Goal: Information Seeking & Learning: Compare options

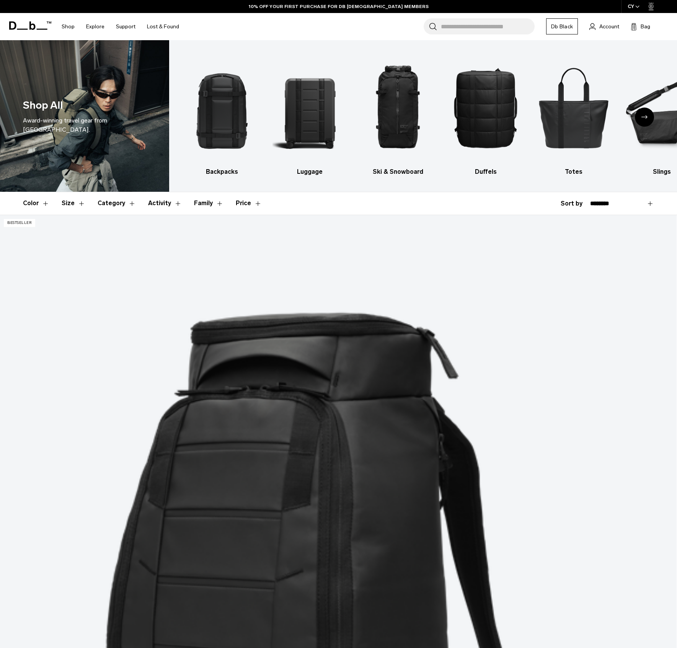
click at [648, 117] on div "Next slide" at bounding box center [644, 117] width 19 height 19
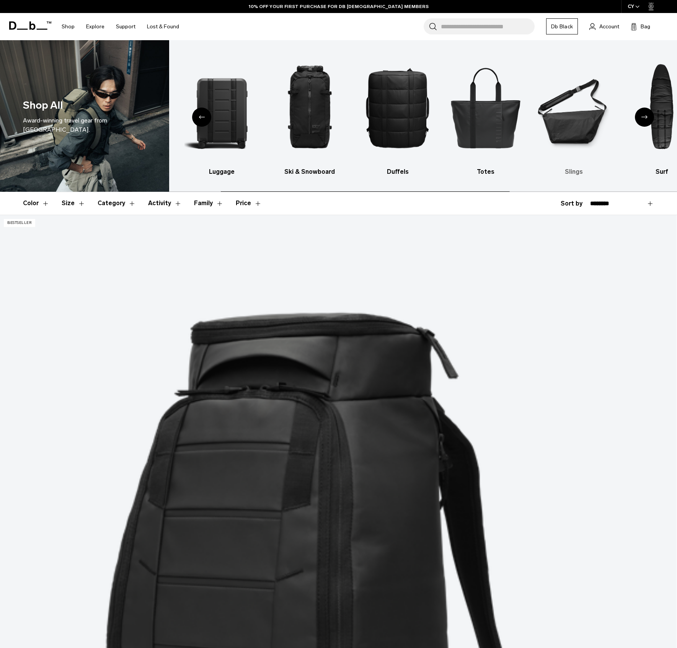
click at [576, 130] on img "6 / 10" at bounding box center [573, 108] width 75 height 112
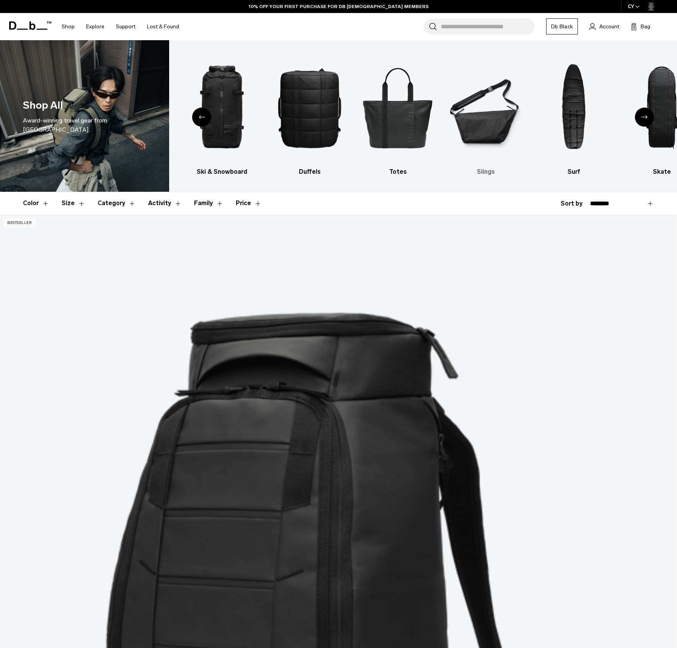
click at [481, 126] on img "6 / 10" at bounding box center [485, 108] width 75 height 112
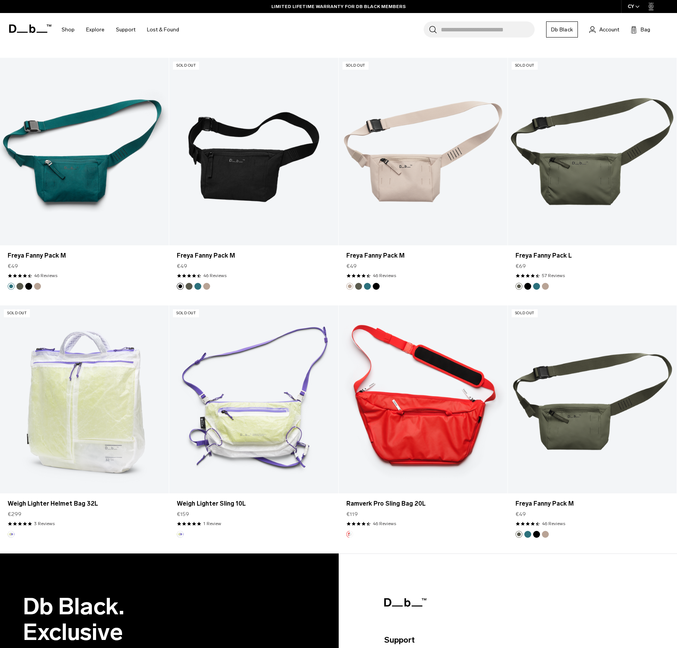
scroll to position [1666, 0]
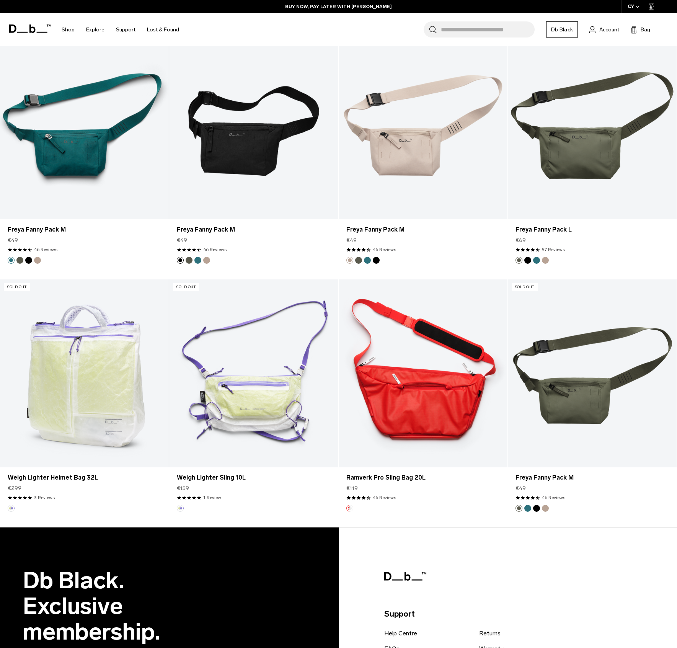
click at [421, 368] on link "Ramverk Pro Sling Bag 20L" at bounding box center [423, 372] width 169 height 187
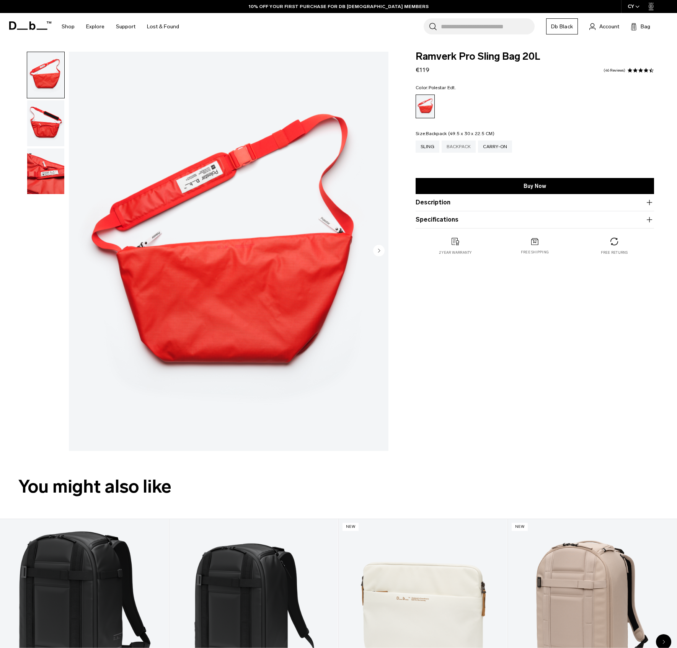
click at [459, 148] on div "Backpack" at bounding box center [458, 146] width 34 height 12
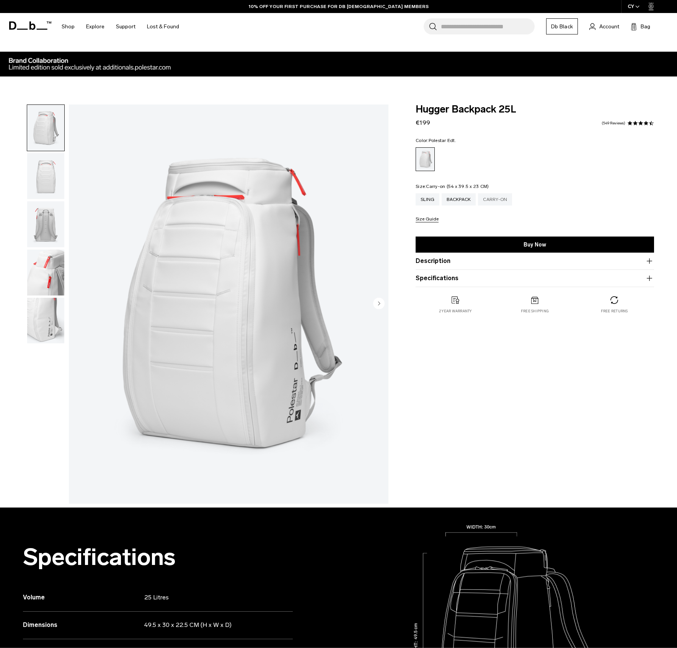
click at [504, 200] on div "Carry-on" at bounding box center [495, 199] width 34 height 12
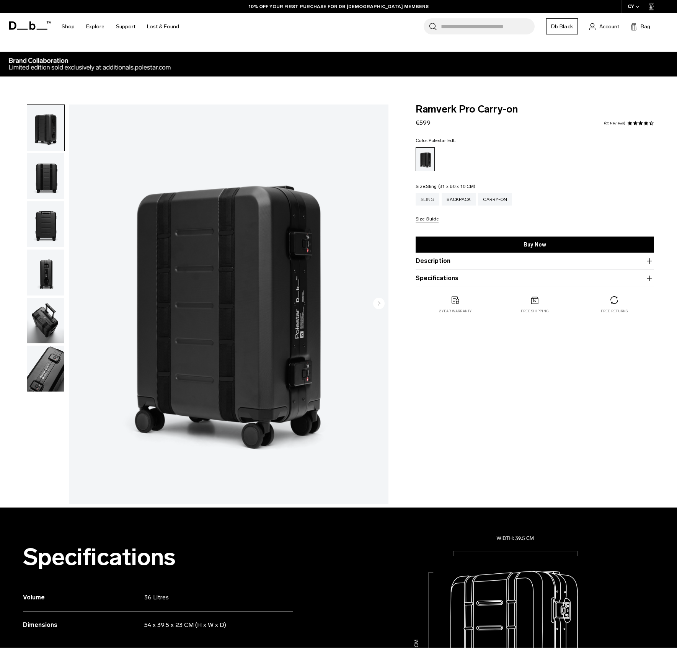
click at [426, 201] on div "Sling" at bounding box center [427, 199] width 24 height 12
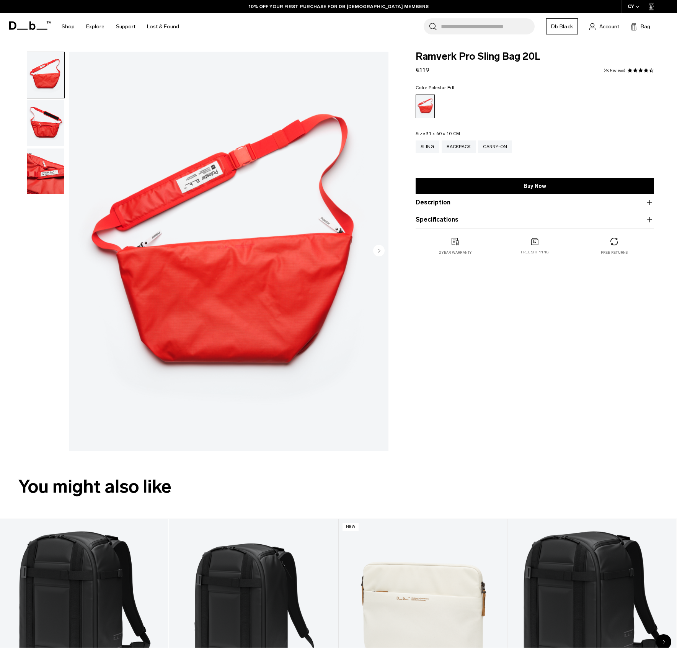
click at [47, 126] on img "button" at bounding box center [45, 123] width 37 height 46
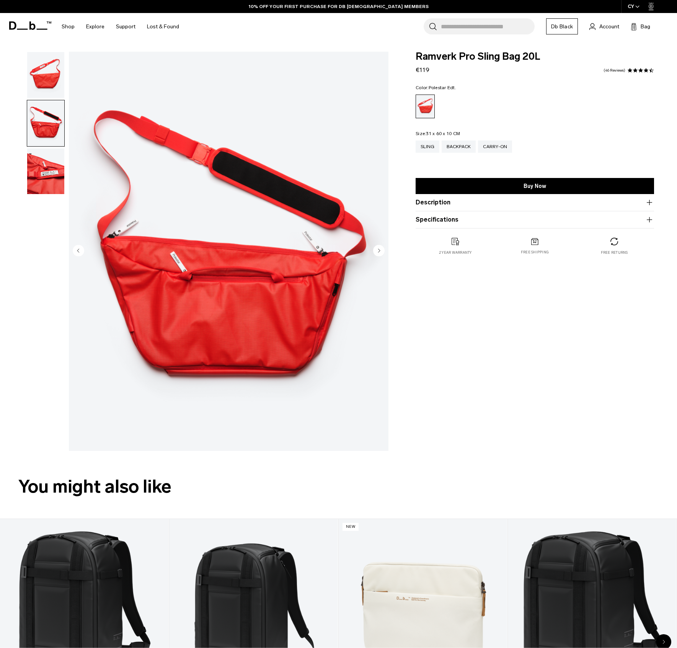
click at [44, 177] on img "button" at bounding box center [45, 171] width 37 height 46
